Goal: Obtain resource: Obtain resource

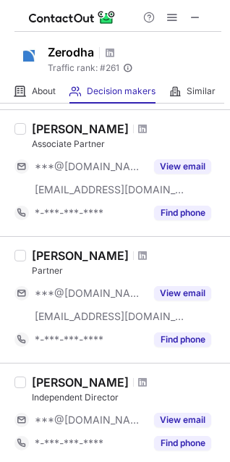
scroll to position [90, 0]
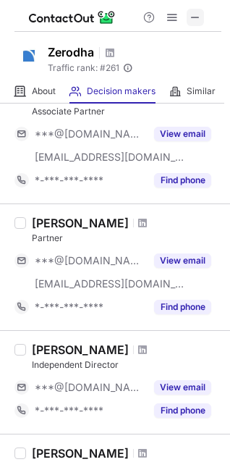
click at [190, 16] on span at bounding box center [196, 18] width 12 height 12
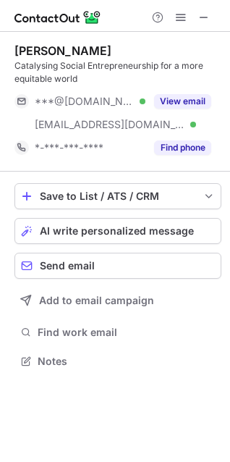
scroll to position [350, 230]
click at [198, 16] on button at bounding box center [203, 17] width 17 height 17
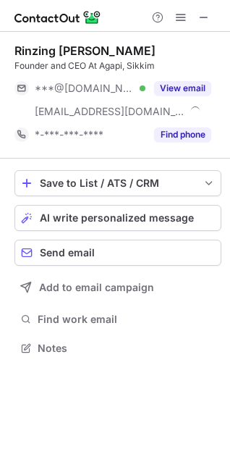
scroll to position [337, 230]
click at [198, 12] on span at bounding box center [204, 18] width 12 height 12
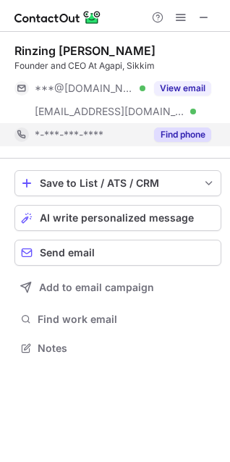
click at [203, 135] on button "Find phone" at bounding box center [182, 134] width 57 height 14
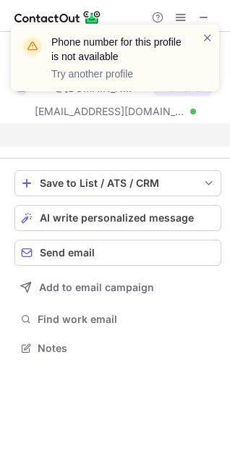
scroll to position [314, 230]
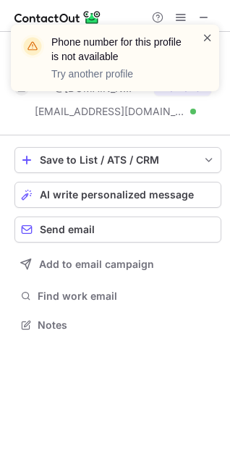
click at [206, 42] on span at bounding box center [208, 37] width 12 height 14
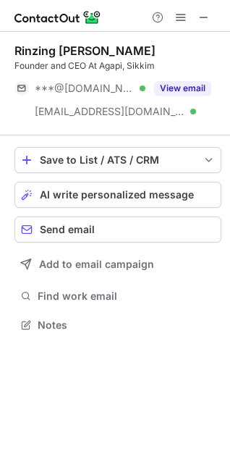
click at [186, 88] on div "Phone number for this profile is not available Try another profile" at bounding box center [115, 63] width 232 height 107
click at [186, 88] on button "View email" at bounding box center [182, 88] width 57 height 14
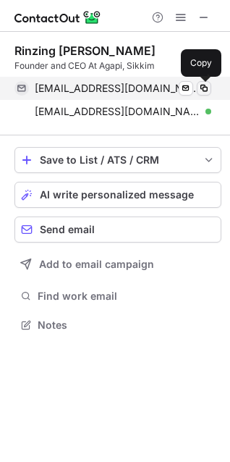
click at [204, 91] on span at bounding box center [204, 89] width 12 height 12
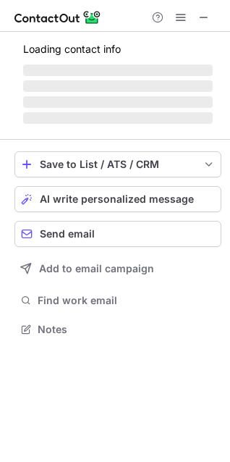
scroll to position [7, 7]
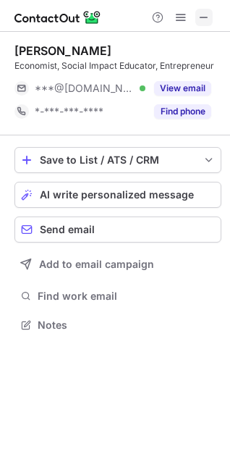
click at [198, 17] on span at bounding box center [204, 18] width 12 height 12
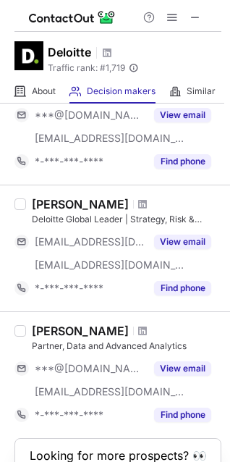
scroll to position [1139, 0]
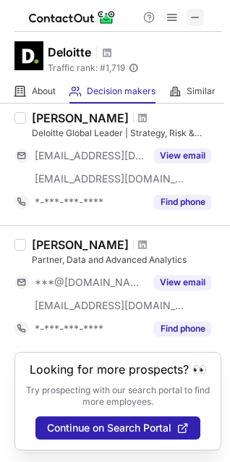
click at [190, 13] on span at bounding box center [196, 18] width 12 height 12
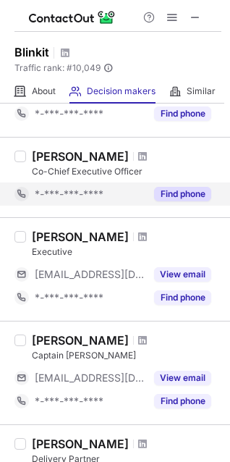
scroll to position [651, 0]
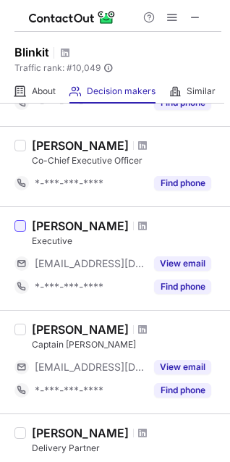
click at [25, 224] on div at bounding box center [20, 226] width 12 height 12
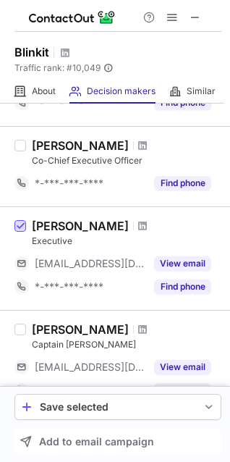
click at [25, 224] on span at bounding box center [20, 227] width 12 height 12
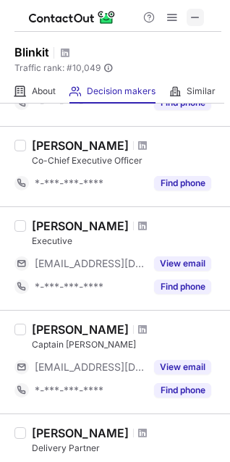
click at [193, 13] on span at bounding box center [196, 18] width 12 height 12
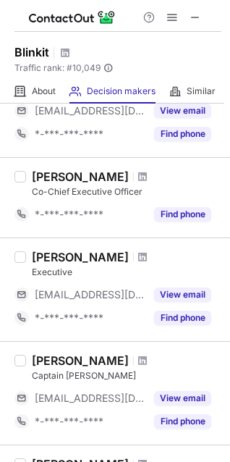
scroll to position [619, 0]
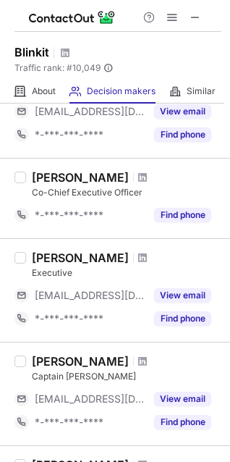
click at [50, 175] on div "Simran Shrivastav" at bounding box center [80, 177] width 97 height 14
drag, startPoint x: 50, startPoint y: 175, endPoint x: 107, endPoint y: 172, distance: 57.3
click at [107, 172] on div "Simran Shrivastav" at bounding box center [80, 177] width 97 height 14
click at [187, 181] on div "Simran Shrivastav" at bounding box center [127, 177] width 190 height 14
click at [138, 258] on span at bounding box center [142, 258] width 9 height 12
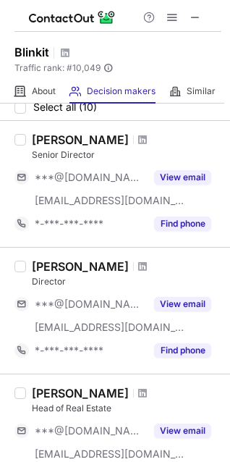
scroll to position [0, 0]
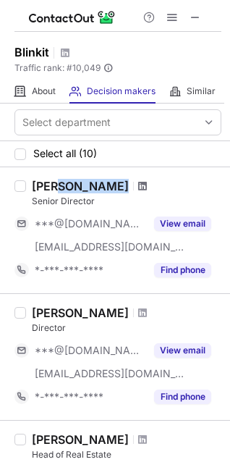
drag, startPoint x: 56, startPoint y: 178, endPoint x: 115, endPoint y: 186, distance: 59.9
click at [115, 186] on div "Vineet Gupta Senior Director ***@gmail.com ***@blinkit.io View email *-***-***-…" at bounding box center [115, 230] width 230 height 126
click at [138, 187] on span at bounding box center [142, 186] width 9 height 12
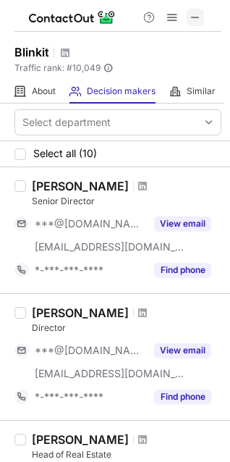
click at [193, 13] on span at bounding box center [196, 18] width 12 height 12
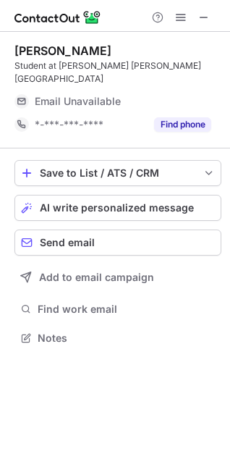
scroll to position [7, 7]
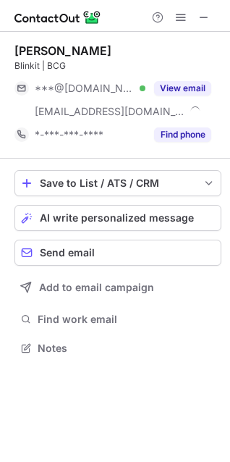
scroll to position [337, 230]
click at [199, 15] on span at bounding box center [204, 18] width 12 height 12
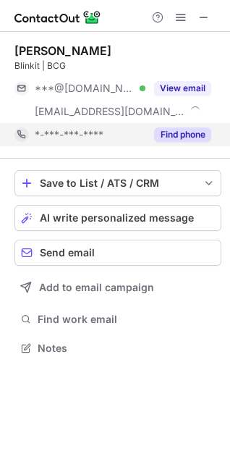
scroll to position [337, 230]
click at [192, 132] on button "Find phone" at bounding box center [182, 134] width 57 height 14
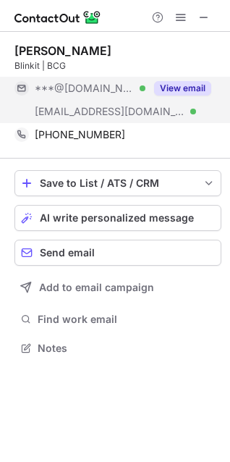
click at [202, 85] on button "View email" at bounding box center [182, 88] width 57 height 14
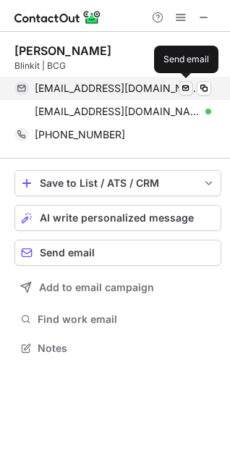
click at [187, 88] on span at bounding box center [186, 89] width 12 height 12
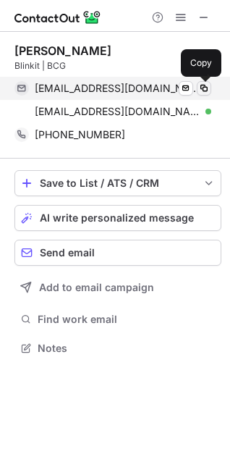
click at [205, 86] on span at bounding box center [204, 89] width 12 height 12
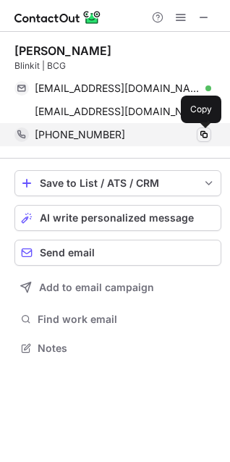
click at [203, 135] on span at bounding box center [204, 135] width 12 height 12
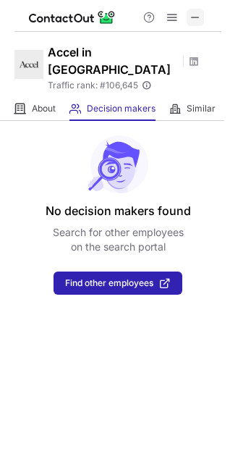
click at [188, 20] on button at bounding box center [195, 17] width 17 height 17
click at [36, 99] on div "About About Company" at bounding box center [34, 109] width 41 height 24
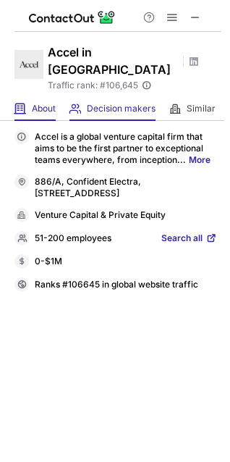
click at [81, 103] on span at bounding box center [75, 109] width 12 height 12
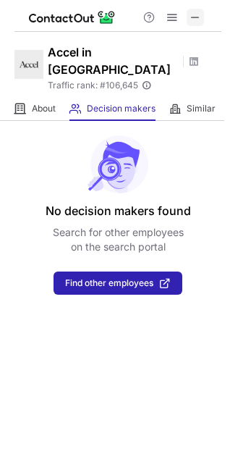
click at [191, 19] on span at bounding box center [196, 18] width 12 height 12
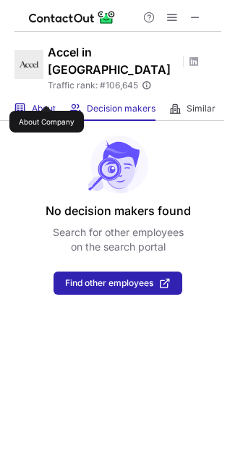
click at [46, 103] on span "About" at bounding box center [44, 109] width 24 height 12
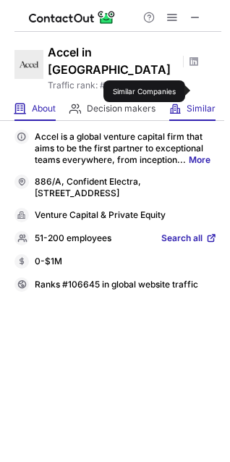
click at [196, 103] on span "Similar" at bounding box center [201, 109] width 29 height 12
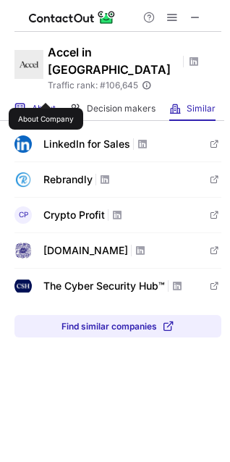
click at [46, 103] on span "About" at bounding box center [44, 109] width 24 height 12
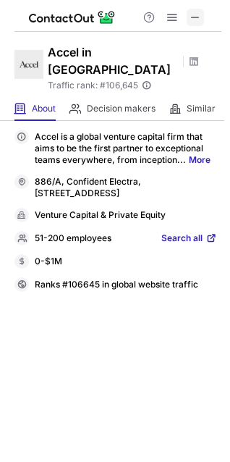
click at [193, 22] on span at bounding box center [196, 18] width 12 height 12
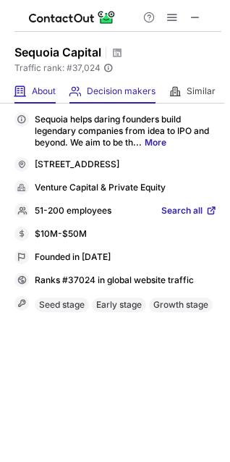
click at [110, 81] on div "Decision makers View Employees" at bounding box center [112, 92] width 86 height 24
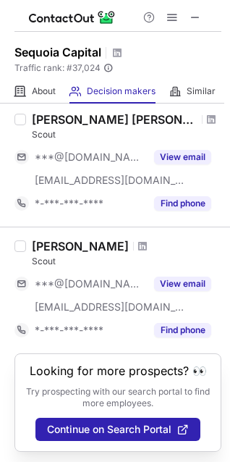
scroll to position [1111, 0]
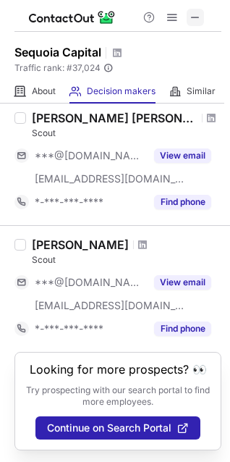
click at [197, 22] on span at bounding box center [196, 18] width 12 height 12
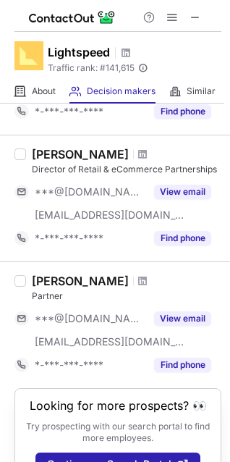
scroll to position [1092, 0]
click at [196, 17] on span at bounding box center [196, 18] width 12 height 12
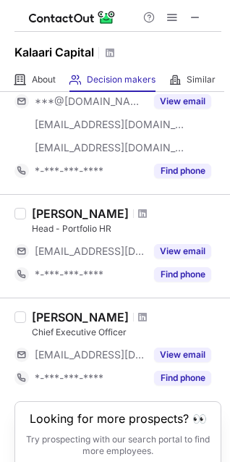
scroll to position [266, 0]
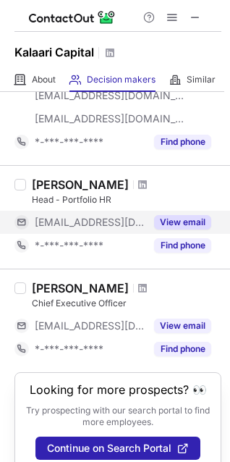
click at [182, 219] on button "View email" at bounding box center [182, 222] width 57 height 14
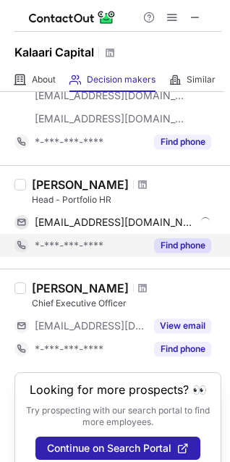
click at [177, 244] on button "Find phone" at bounding box center [182, 245] width 57 height 14
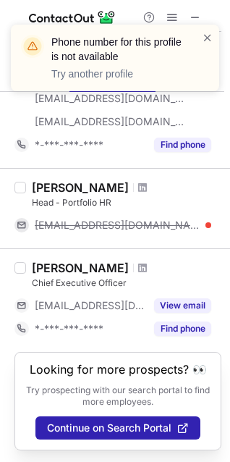
click at [79, 185] on div "Pooja Gupta" at bounding box center [80, 187] width 97 height 14
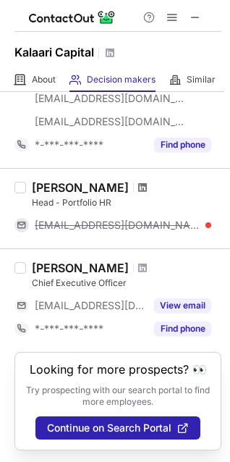
click at [138, 187] on span at bounding box center [142, 188] width 9 height 12
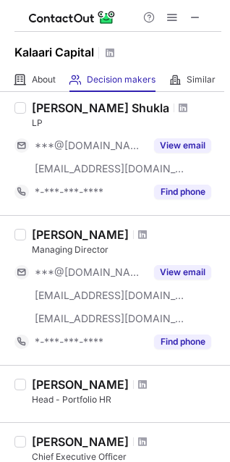
scroll to position [14, 0]
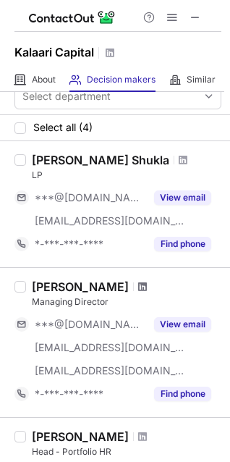
click at [138, 287] on span at bounding box center [142, 287] width 9 height 12
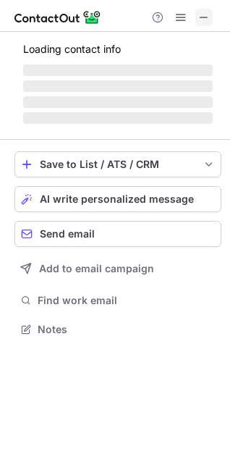
scroll to position [350, 230]
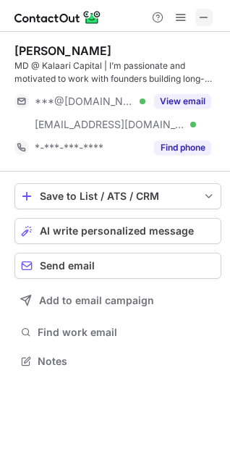
click at [206, 23] on span at bounding box center [204, 18] width 12 height 12
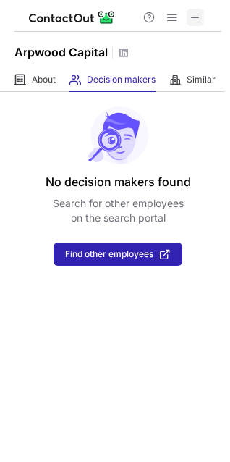
click at [195, 22] on span at bounding box center [196, 18] width 12 height 12
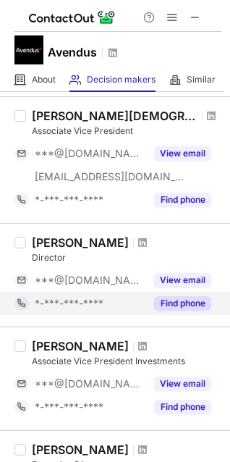
scroll to position [819, 0]
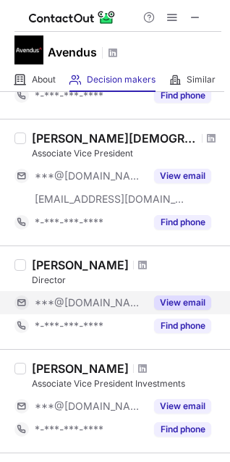
click at [187, 303] on button "View email" at bounding box center [182, 302] width 57 height 14
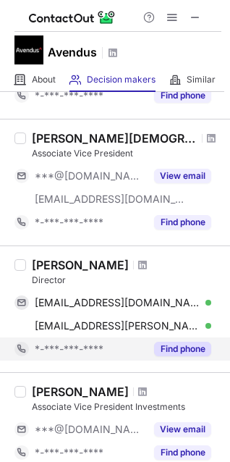
click at [185, 348] on button "Find phone" at bounding box center [182, 349] width 57 height 14
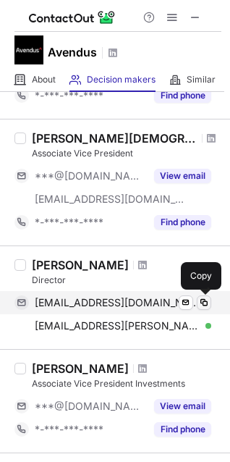
click at [202, 300] on span at bounding box center [204, 303] width 12 height 12
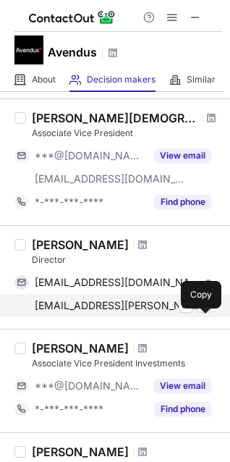
scroll to position [840, 0]
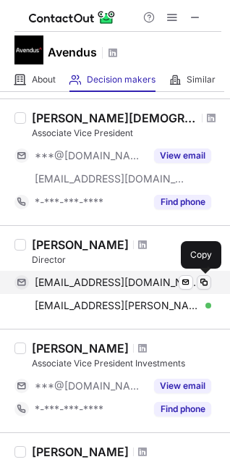
click at [206, 283] on span at bounding box center [204, 283] width 12 height 12
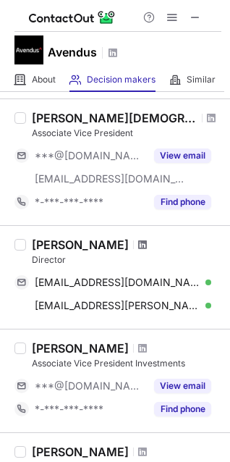
click at [142, 240] on span at bounding box center [142, 245] width 9 height 12
click at [187, 14] on button at bounding box center [195, 17] width 17 height 17
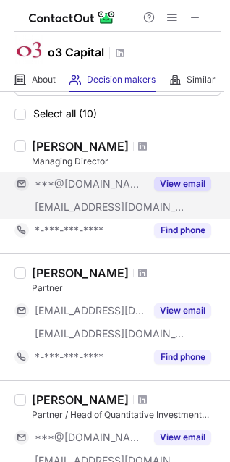
scroll to position [0, 0]
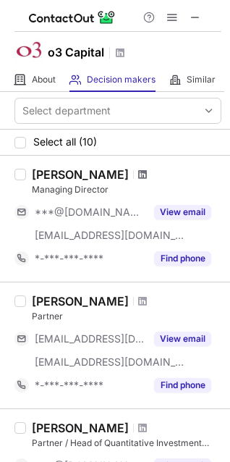
click at [147, 179] on span at bounding box center [142, 175] width 9 height 12
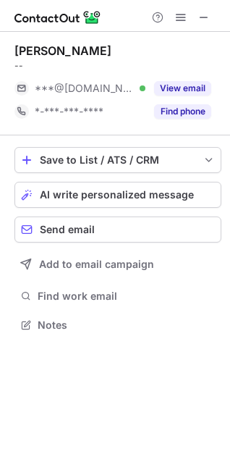
scroll to position [7, 7]
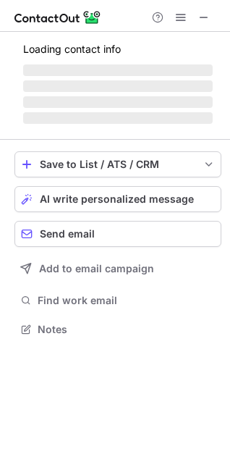
scroll to position [350, 230]
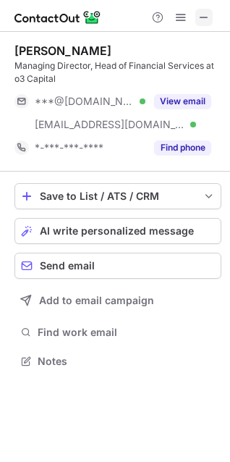
click at [199, 22] on span at bounding box center [204, 18] width 12 height 12
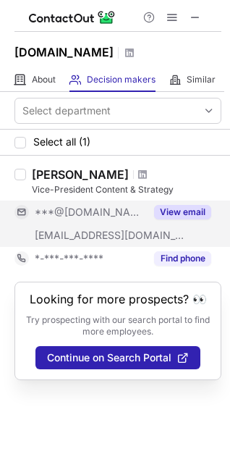
click at [172, 213] on button "View email" at bounding box center [182, 212] width 57 height 14
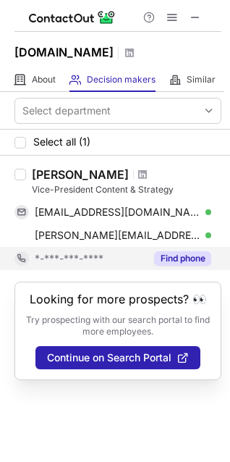
click at [178, 256] on button "Find phone" at bounding box center [182, 258] width 57 height 14
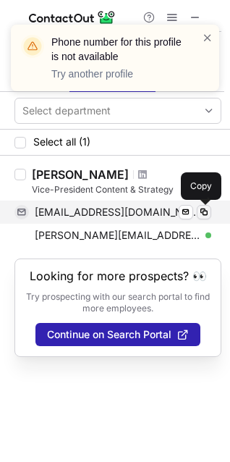
click at [203, 210] on span at bounding box center [204, 212] width 12 height 12
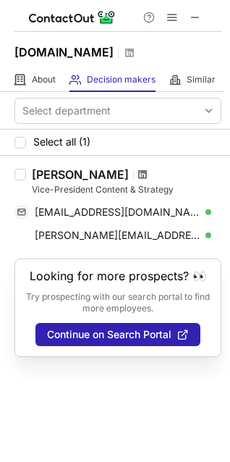
click at [138, 175] on span at bounding box center [142, 175] width 9 height 12
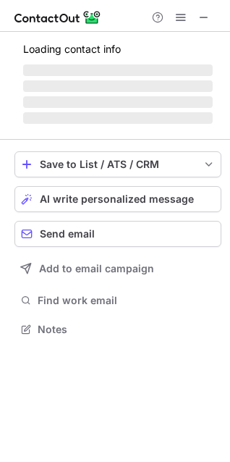
scroll to position [337, 230]
